Goal: Navigation & Orientation: Find specific page/section

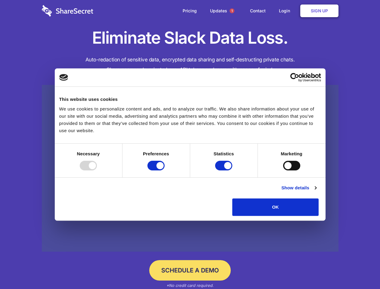
click at [97, 170] on div at bounding box center [88, 166] width 17 height 10
click at [164, 170] on input "Preferences" at bounding box center [155, 166] width 17 height 10
checkbox input "false"
click at [224, 170] on input "Statistics" at bounding box center [223, 166] width 17 height 10
checkbox input "false"
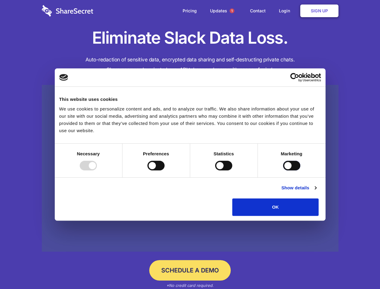
click at [283, 170] on input "Marketing" at bounding box center [291, 166] width 17 height 10
checkbox input "true"
click at [316, 191] on link "Show details" at bounding box center [298, 187] width 35 height 7
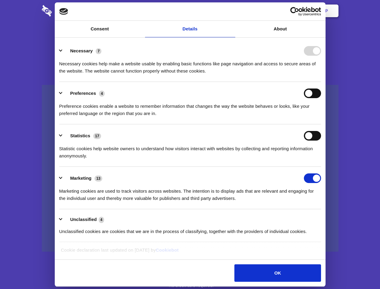
click at [321, 75] on div "Necessary cookies help make a website usable by enabling basic functions like p…" at bounding box center [190, 65] width 262 height 19
click at [231, 11] on span "1" at bounding box center [231, 10] width 5 height 5
